Goal: Browse casually

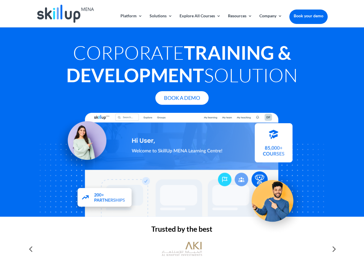
click at [182, 138] on div at bounding box center [181, 165] width 291 height 104
click at [161, 20] on link "Solutions" at bounding box center [161, 21] width 23 height 14
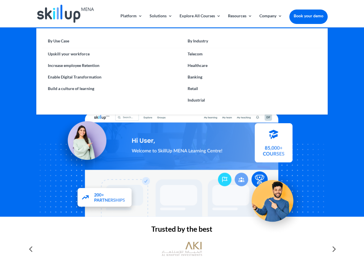
click at [200, 20] on link "Explore All Courses" at bounding box center [200, 21] width 41 height 14
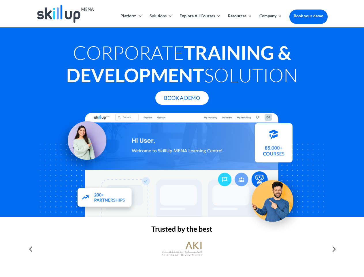
click at [240, 20] on link "Resources" at bounding box center [240, 21] width 24 height 14
click at [271, 20] on link "Company" at bounding box center [271, 21] width 23 height 14
click at [182, 249] on img at bounding box center [182, 249] width 40 height 20
